Goal: Find contact information: Find contact information

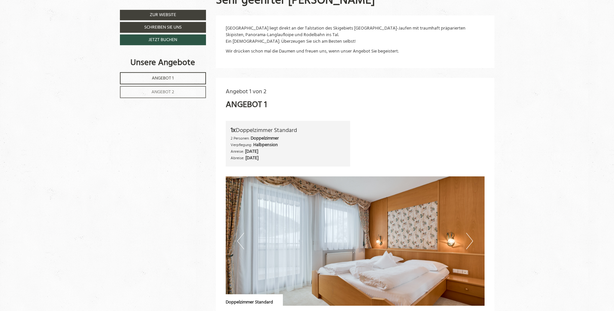
scroll to position [429, 0]
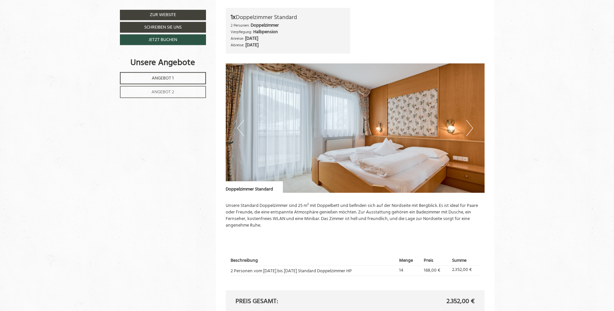
click at [471, 128] on button "Next" at bounding box center [469, 128] width 7 height 16
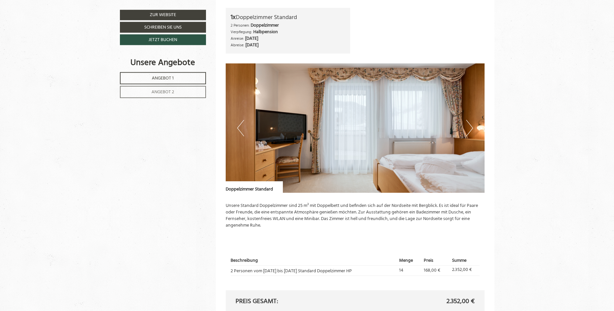
click at [471, 128] on button "Next" at bounding box center [469, 128] width 7 height 16
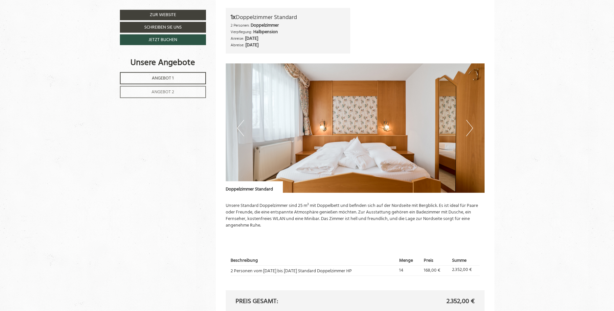
click at [471, 128] on button "Next" at bounding box center [469, 128] width 7 height 16
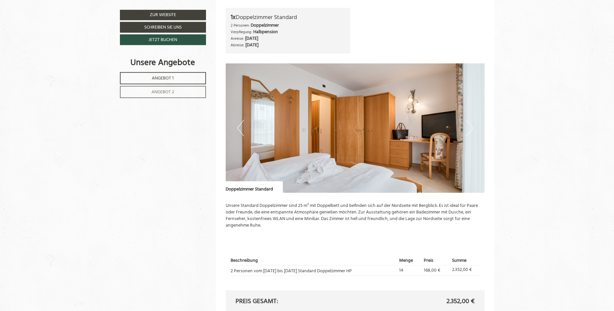
click at [471, 128] on button "Next" at bounding box center [469, 128] width 7 height 16
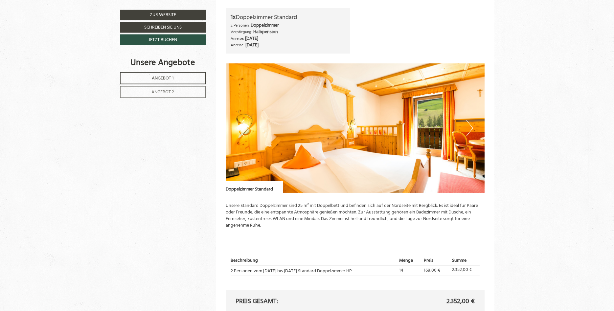
click at [471, 128] on button "Next" at bounding box center [469, 128] width 7 height 16
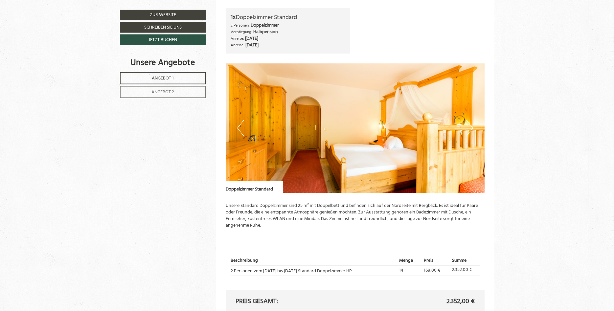
click at [468, 129] on button "Next" at bounding box center [469, 128] width 7 height 16
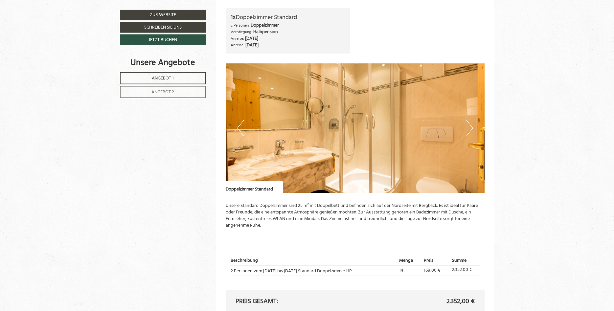
click at [468, 129] on button "Next" at bounding box center [469, 128] width 7 height 16
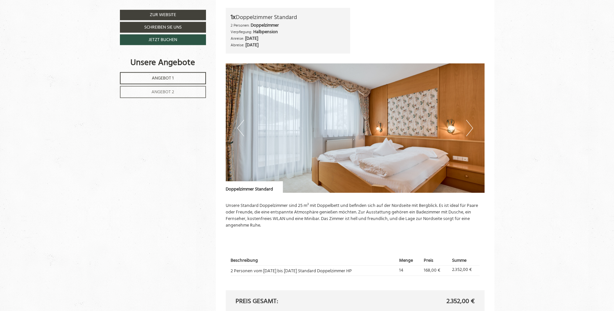
click at [468, 129] on button "Next" at bounding box center [469, 128] width 7 height 16
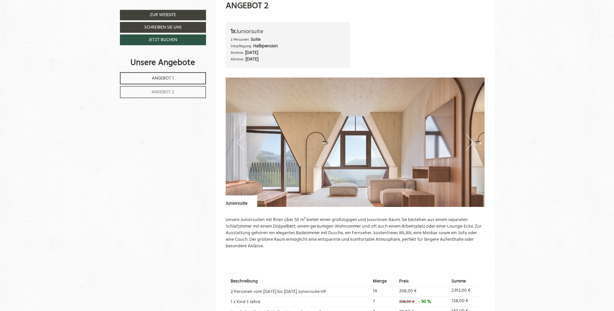
scroll to position [867, 0]
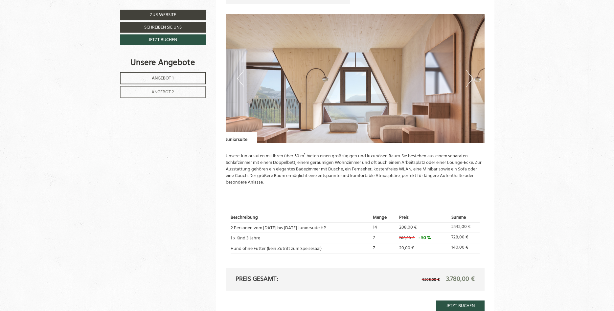
click at [475, 79] on img at bounding box center [355, 78] width 259 height 129
click at [468, 79] on button "Next" at bounding box center [469, 78] width 7 height 16
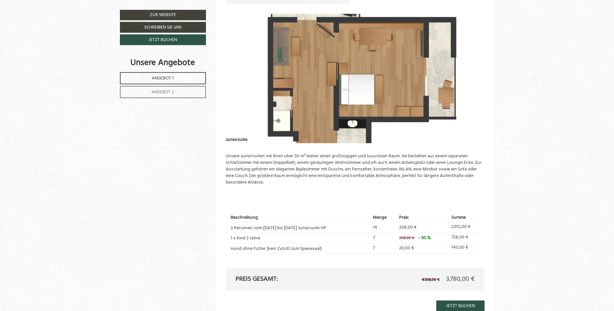
click at [412, 80] on img at bounding box center [355, 78] width 259 height 129
click at [467, 70] on button "Next" at bounding box center [469, 78] width 7 height 16
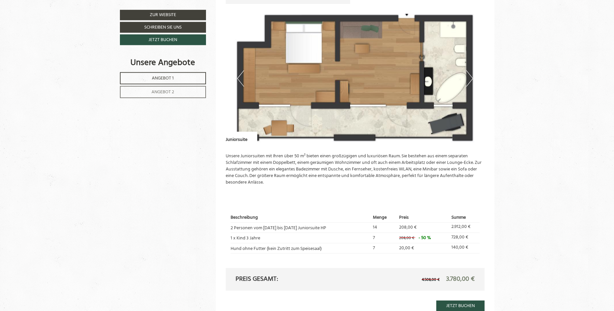
click at [469, 78] on button "Next" at bounding box center [469, 78] width 7 height 16
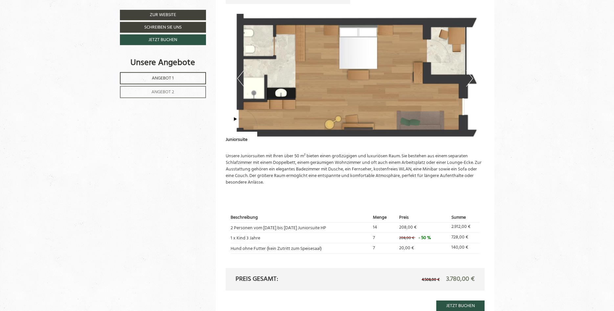
click at [469, 78] on button "Next" at bounding box center [469, 78] width 7 height 16
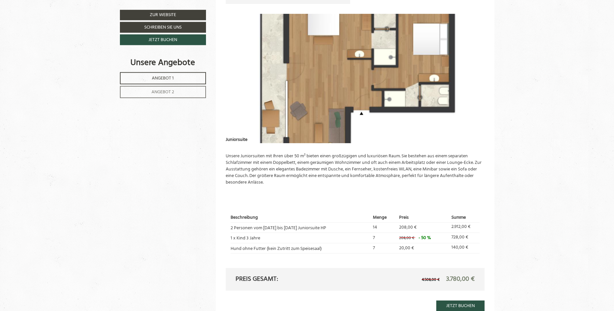
click at [469, 78] on button "Next" at bounding box center [469, 78] width 7 height 16
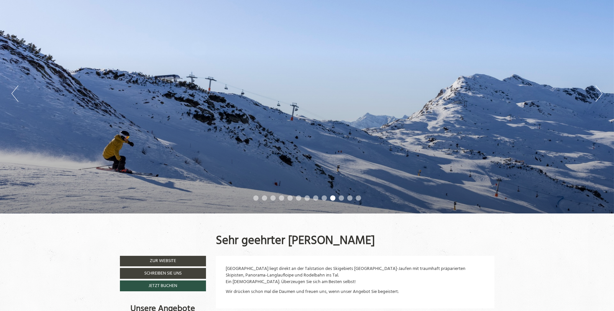
scroll to position [102, 0]
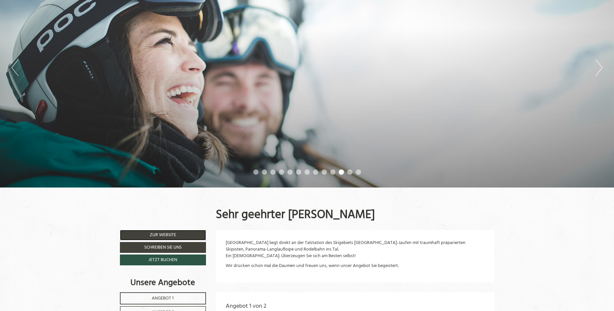
click at [163, 230] on link "Zur Website" at bounding box center [163, 235] width 86 height 11
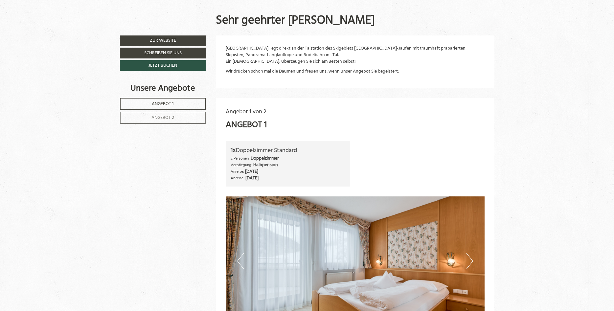
scroll to position [220, 0]
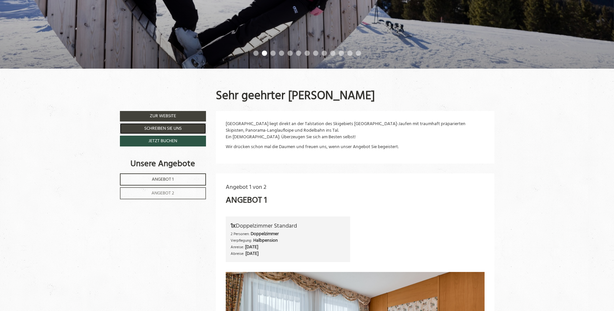
click at [157, 134] on link "Schreiben Sie uns" at bounding box center [163, 128] width 86 height 11
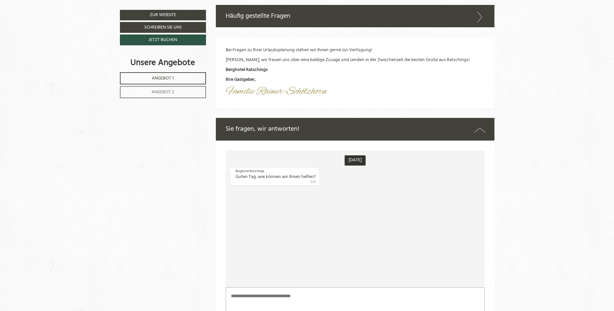
scroll to position [2147, 0]
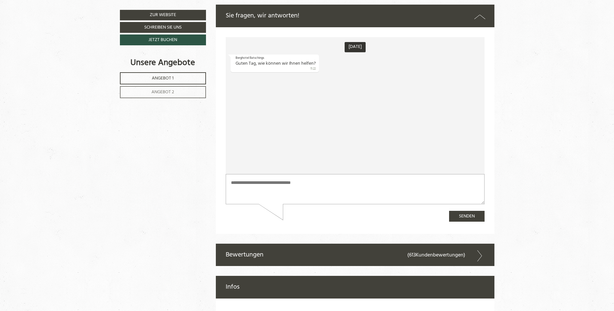
click at [246, 187] on textarea at bounding box center [355, 189] width 259 height 30
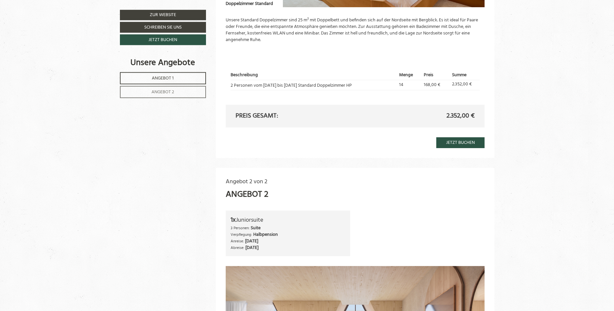
scroll to position [2146, 0]
